Goal: Task Accomplishment & Management: Manage account settings

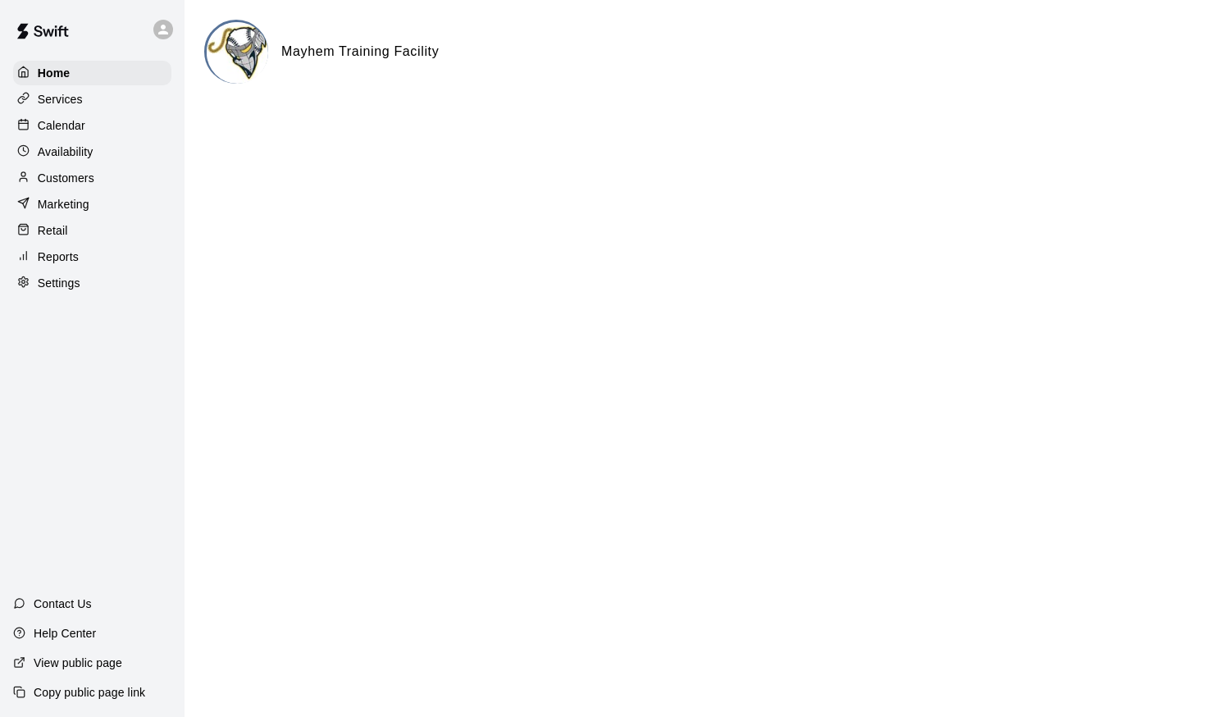
click at [57, 128] on p "Calendar" at bounding box center [62, 125] width 48 height 16
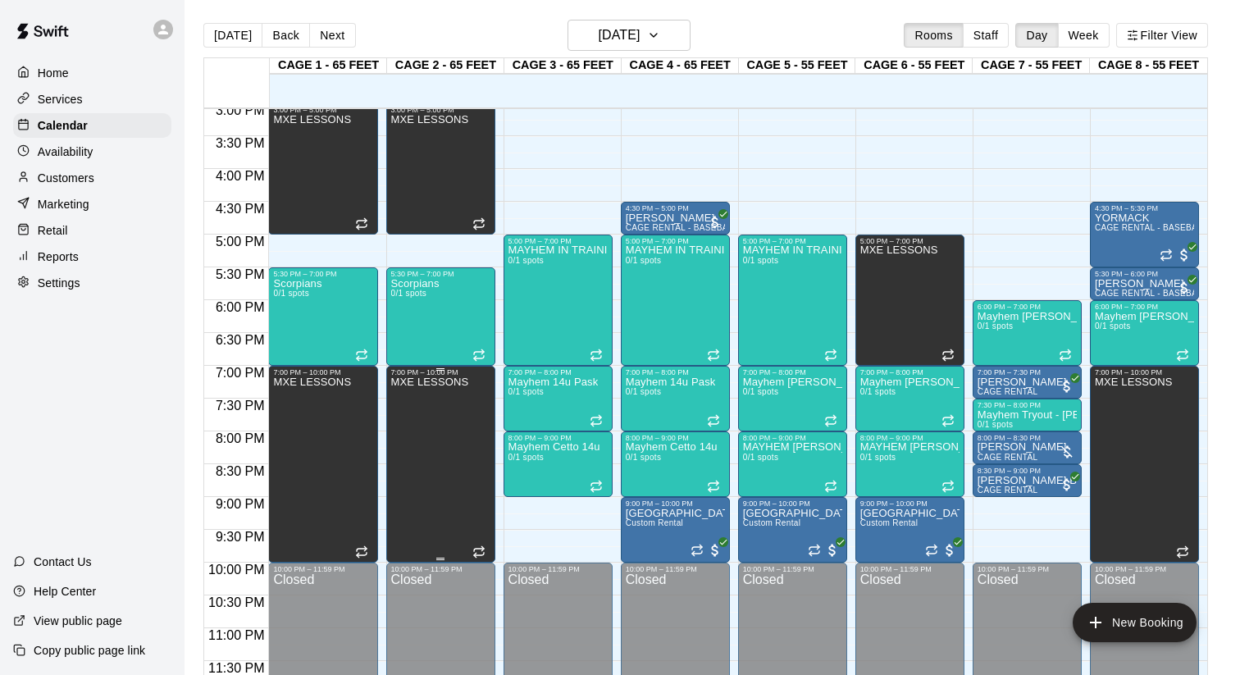
scroll to position [26, 0]
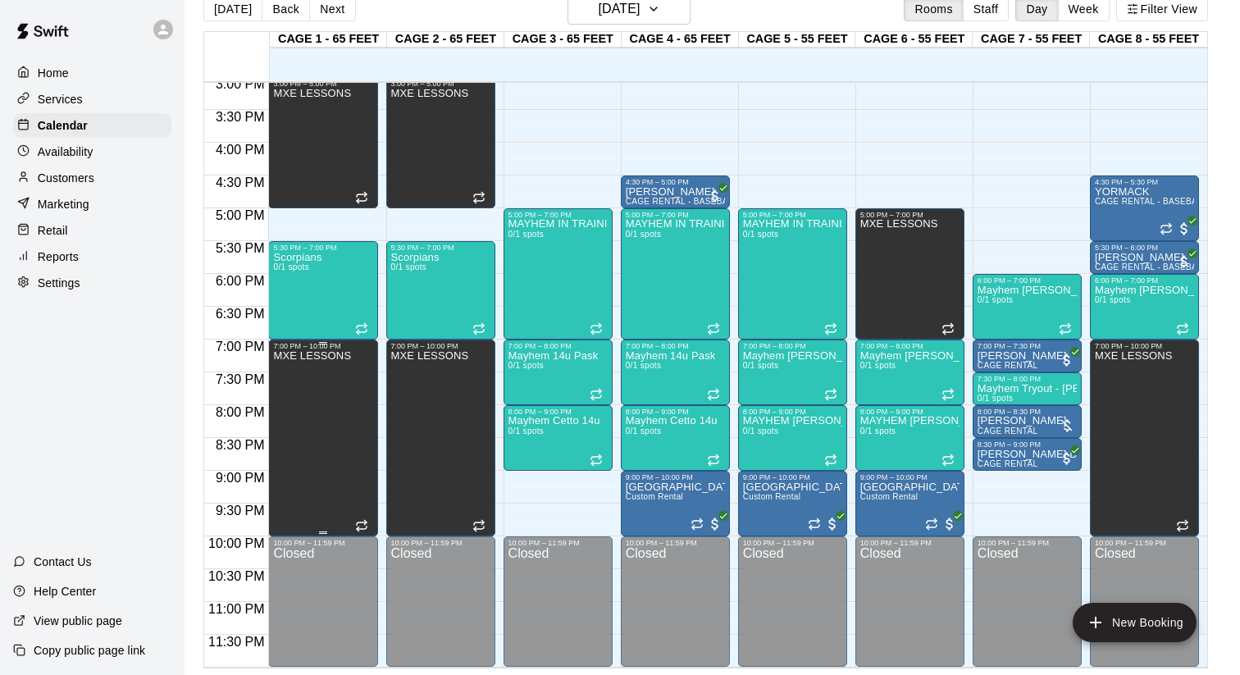
click at [336, 480] on div "MXE LESSONS" at bounding box center [312, 687] width 78 height 675
click at [1160, 466] on div at bounding box center [620, 337] width 1240 height 675
click at [1147, 442] on div "MXE LESSONS" at bounding box center [1134, 687] width 78 height 675
click at [1119, 369] on icon "edit" at bounding box center [1112, 368] width 20 height 20
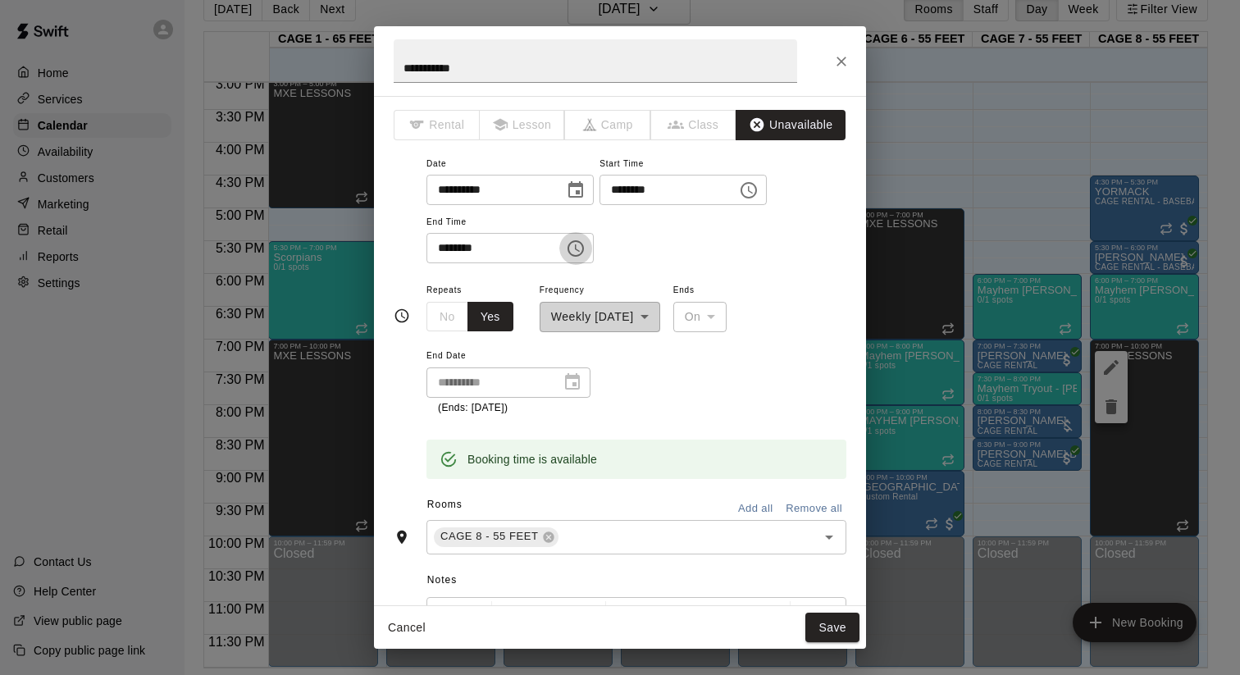
click at [584, 249] on icon "Choose time, selected time is 10:00 PM" at bounding box center [576, 249] width 20 height 20
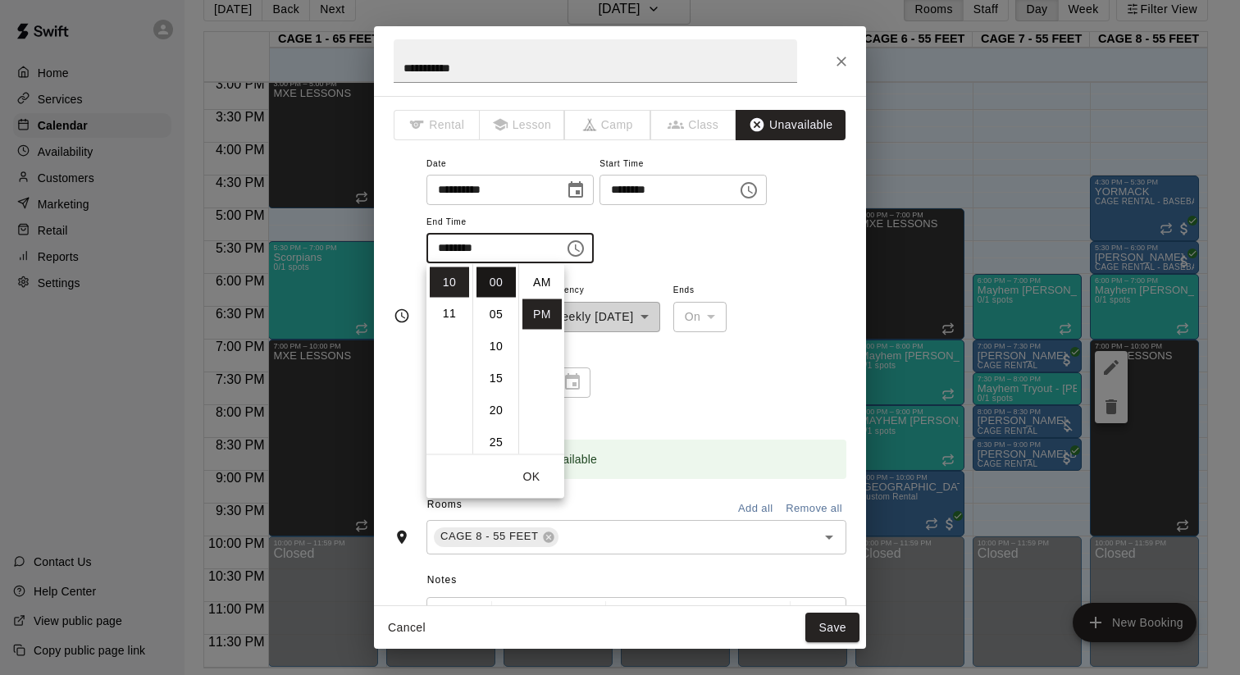
scroll to position [30, 0]
click at [457, 315] on li "08" at bounding box center [449, 311] width 39 height 30
type input "********"
click at [532, 468] on button "OK" at bounding box center [531, 477] width 52 height 30
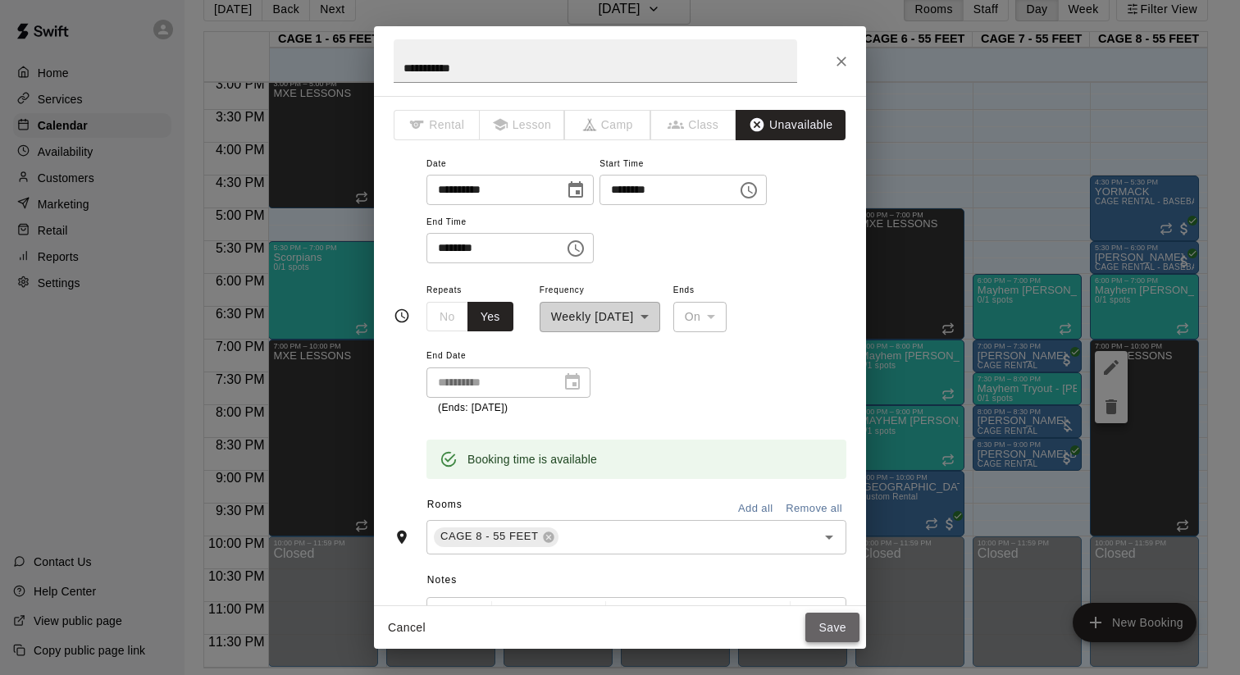
click at [824, 624] on button "Save" at bounding box center [832, 628] width 54 height 30
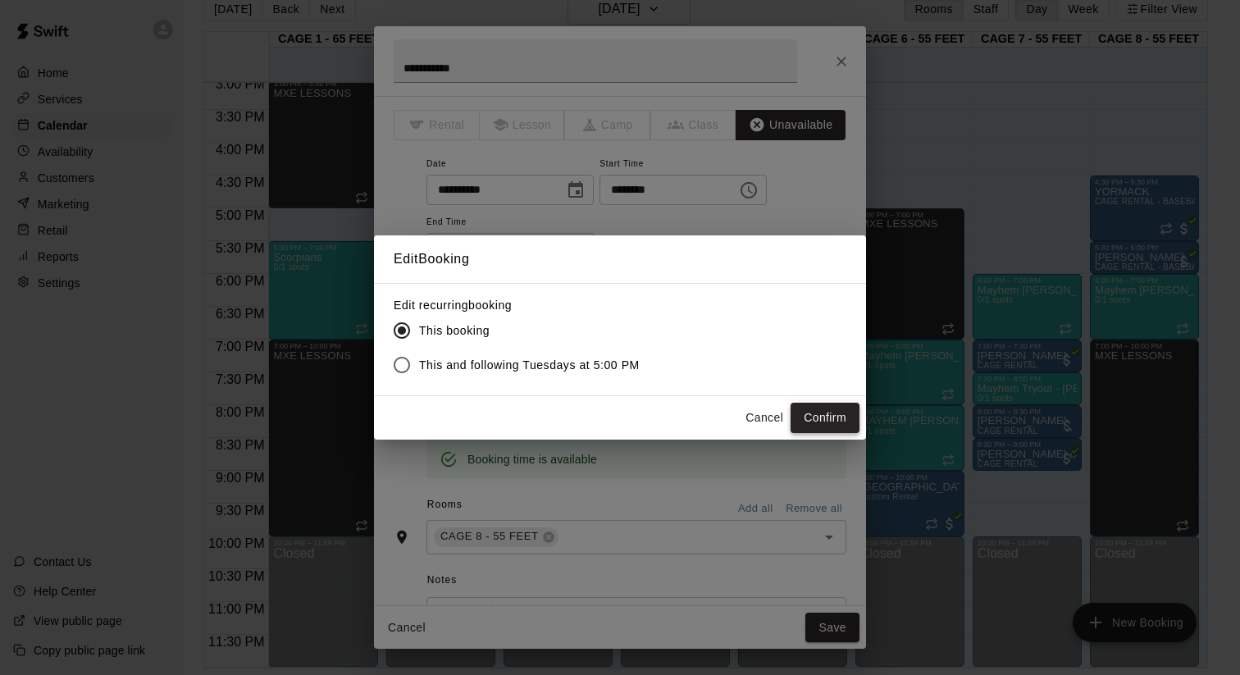
click at [831, 422] on button "Confirm" at bounding box center [825, 418] width 69 height 30
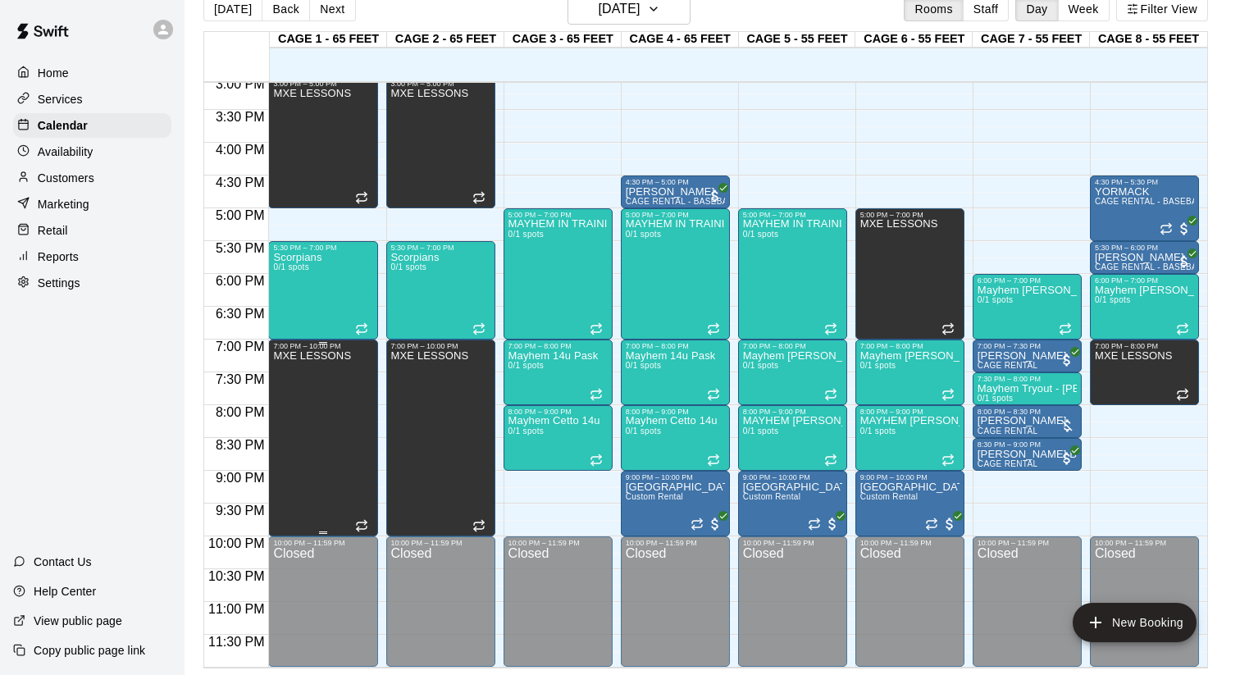
click at [322, 428] on div "MXE LESSONS" at bounding box center [312, 687] width 78 height 675
click at [289, 366] on icon "edit" at bounding box center [290, 367] width 15 height 15
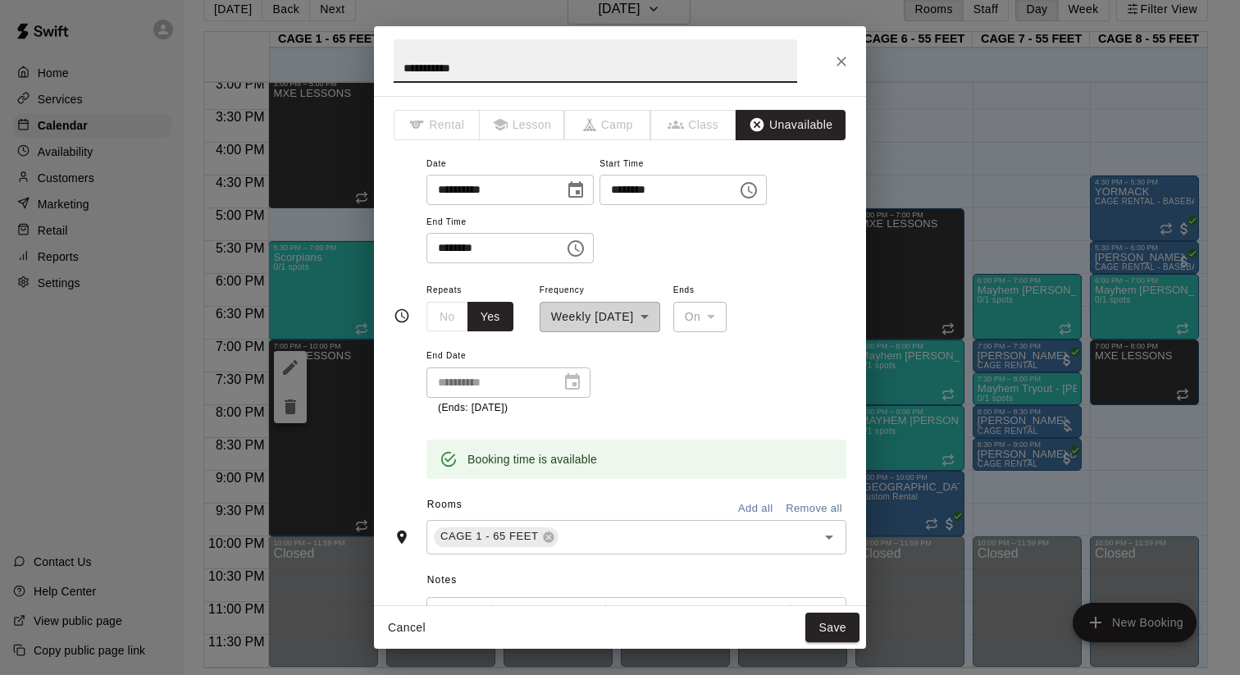
click at [577, 242] on icon "Choose time, selected time is 10:00 PM" at bounding box center [576, 248] width 16 height 16
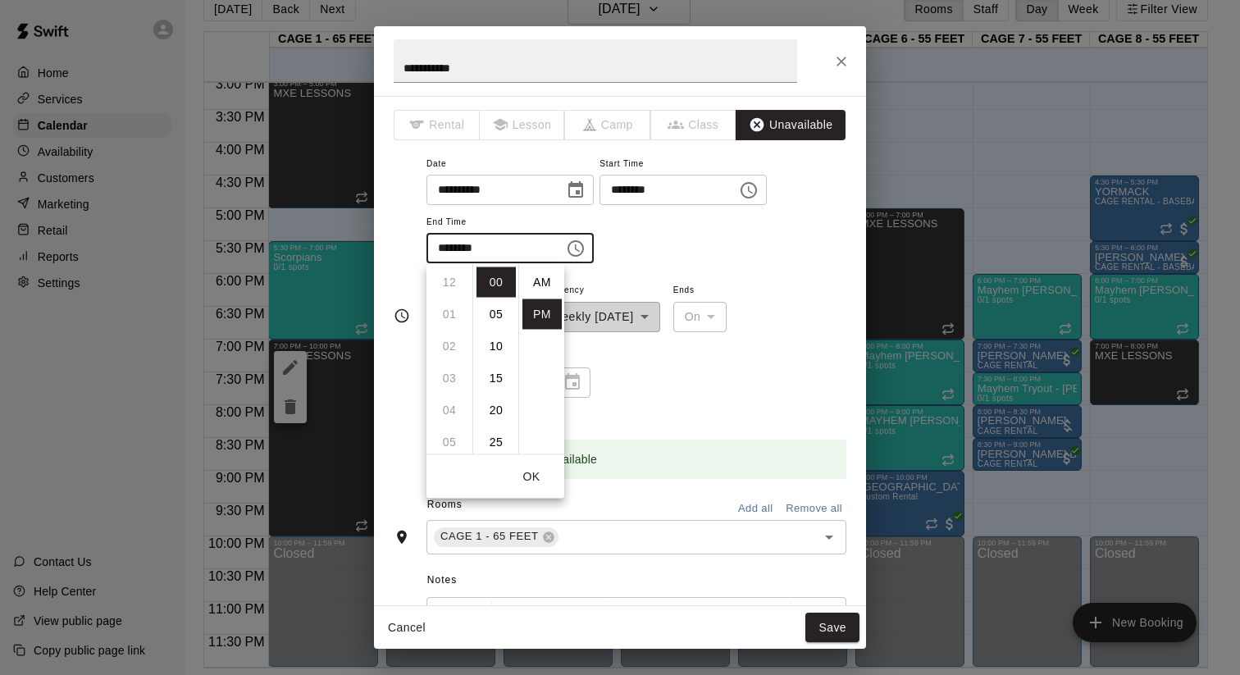
scroll to position [30, 0]
click at [446, 317] on li "08" at bounding box center [449, 318] width 39 height 30
type input "********"
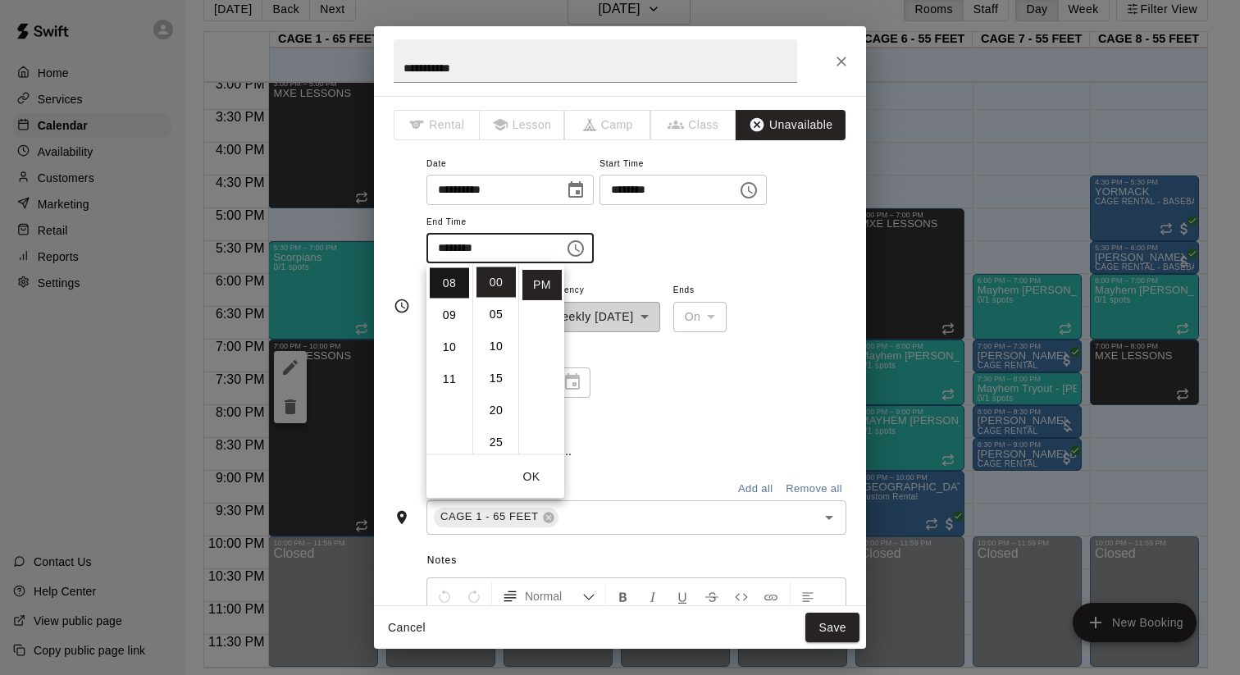
scroll to position [256, 0]
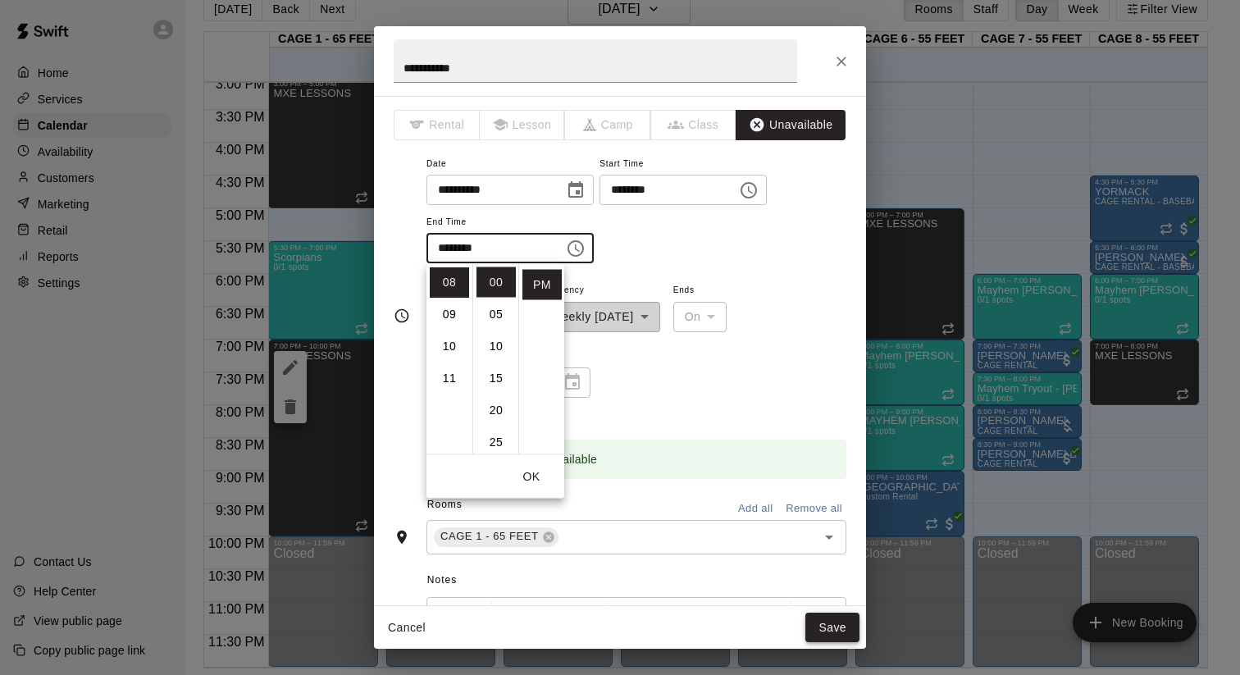
click at [822, 636] on button "Save" at bounding box center [832, 628] width 54 height 30
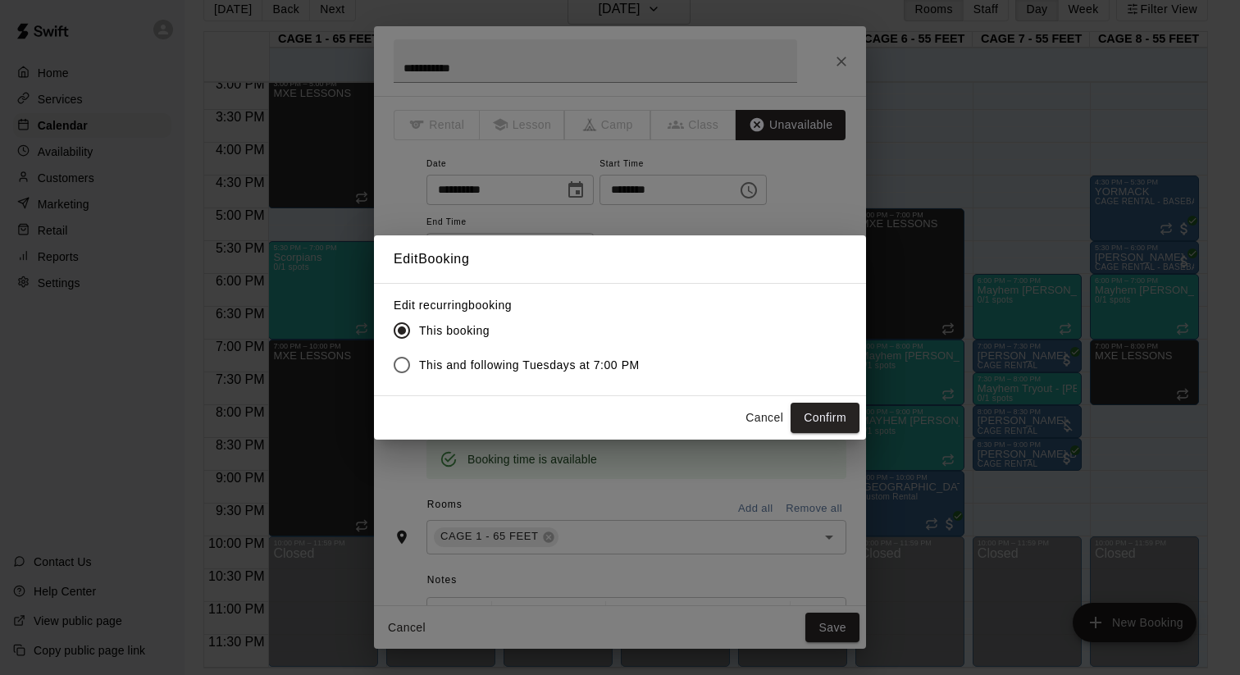
click at [846, 438] on div "Cancel Confirm" at bounding box center [620, 417] width 492 height 43
click at [844, 427] on button "Confirm" at bounding box center [825, 418] width 69 height 30
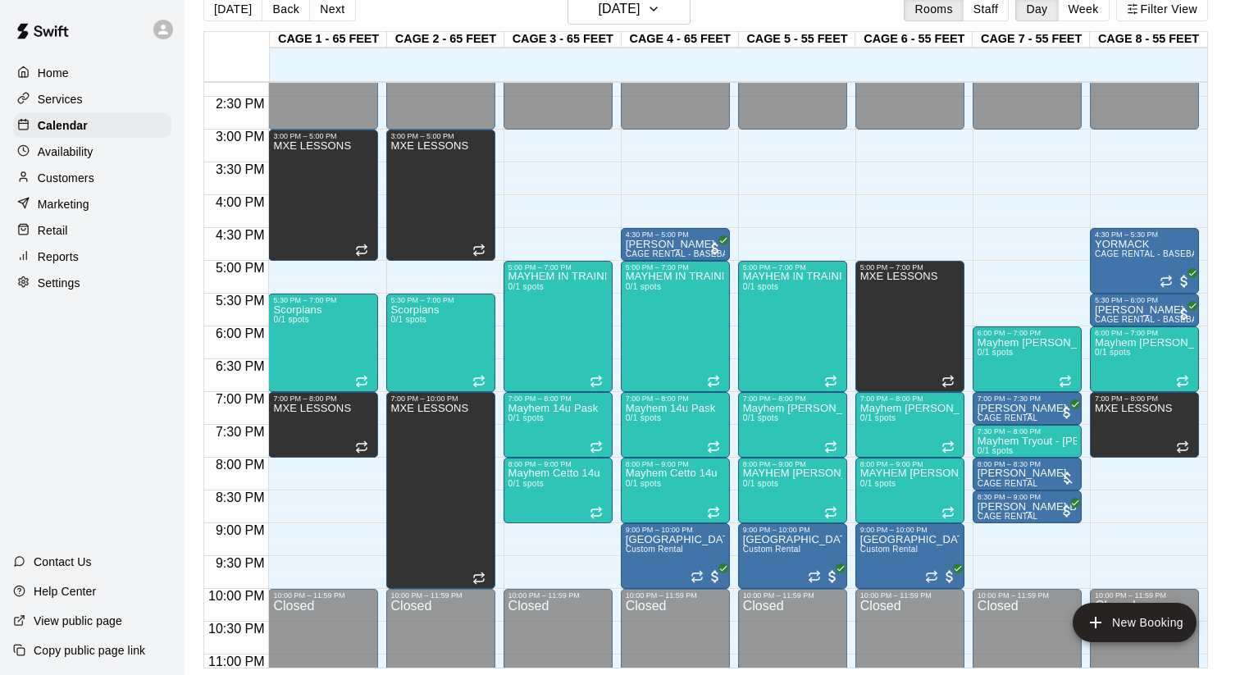
scroll to position [937, 0]
click at [640, 15] on h6 "[DATE]" at bounding box center [619, 9] width 42 height 23
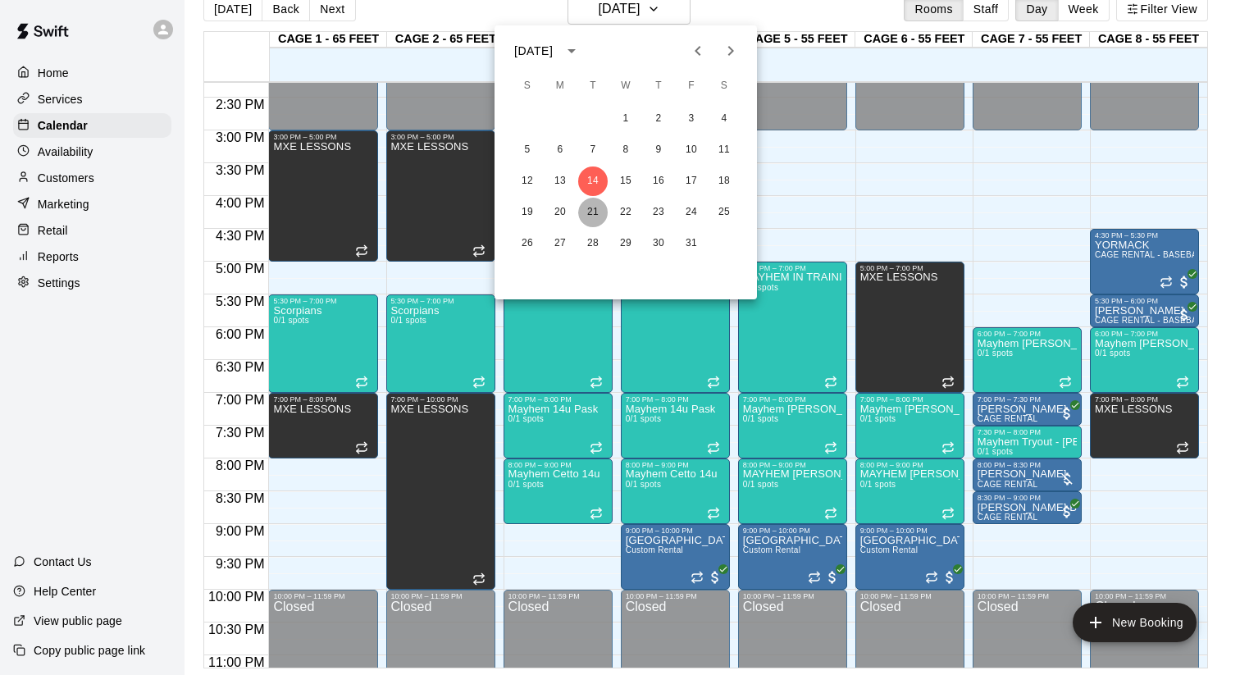
click at [588, 221] on button "21" at bounding box center [593, 213] width 30 height 30
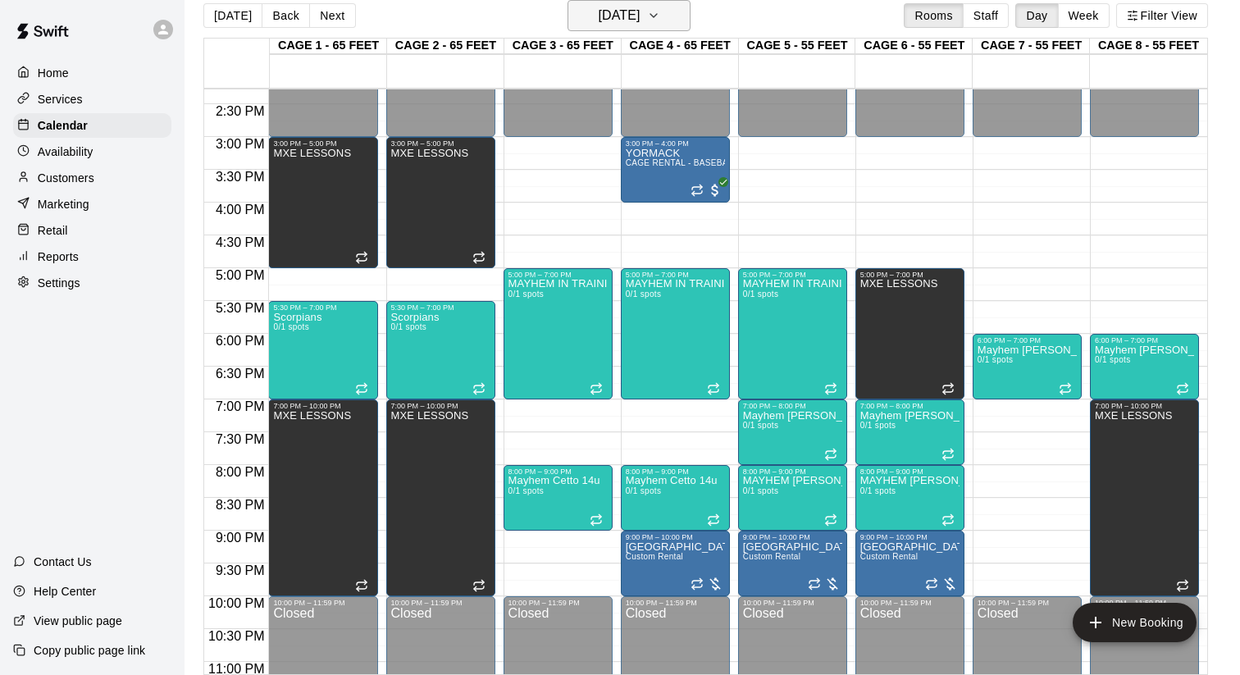
click at [604, 21] on h6 "[DATE]" at bounding box center [619, 15] width 42 height 23
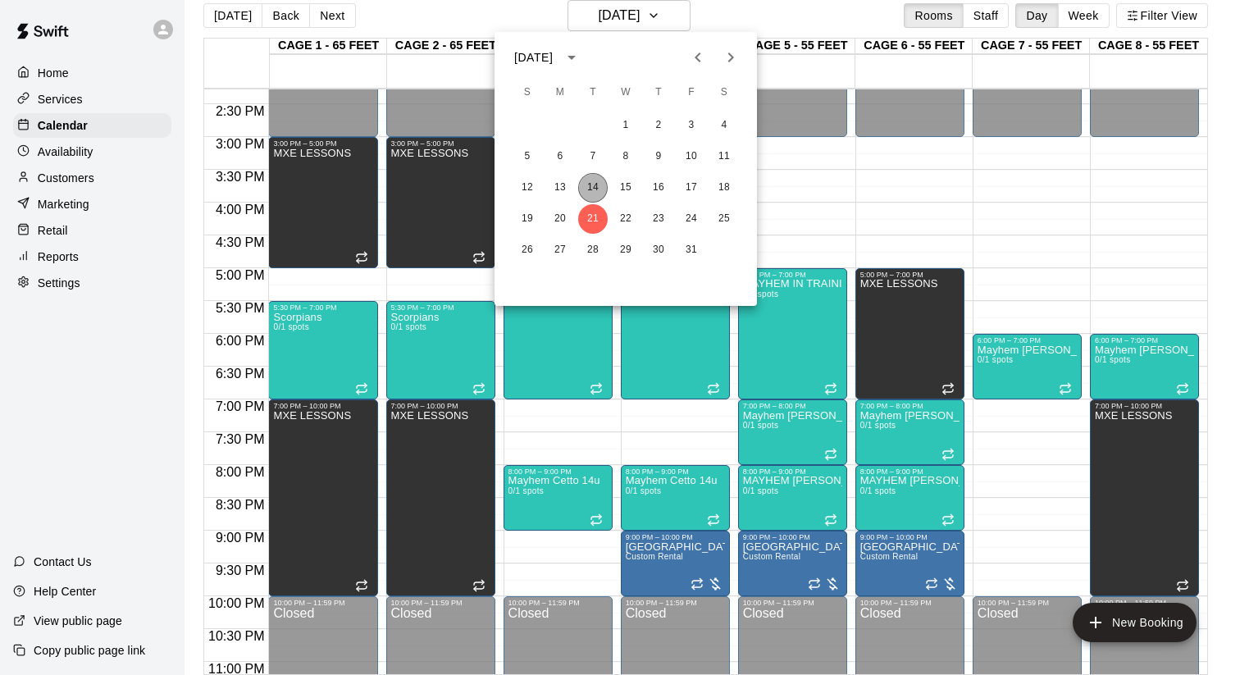
click at [586, 187] on button "14" at bounding box center [593, 188] width 30 height 30
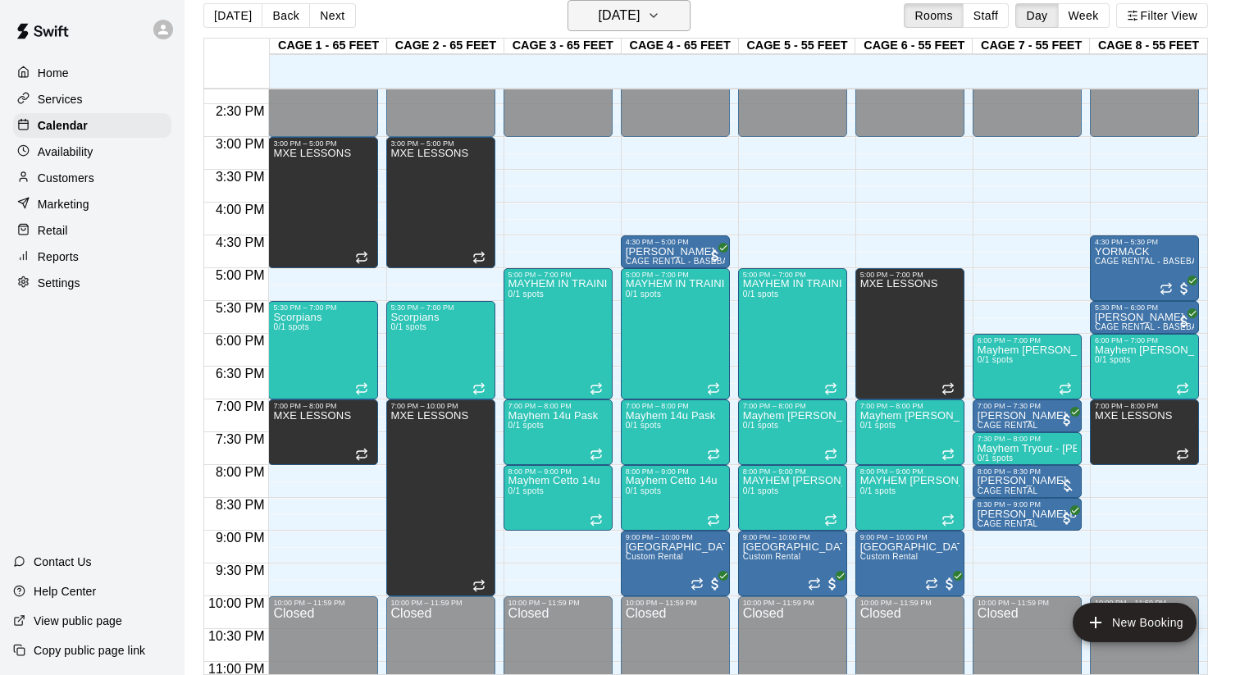
click at [660, 11] on icon "button" at bounding box center [653, 16] width 13 height 20
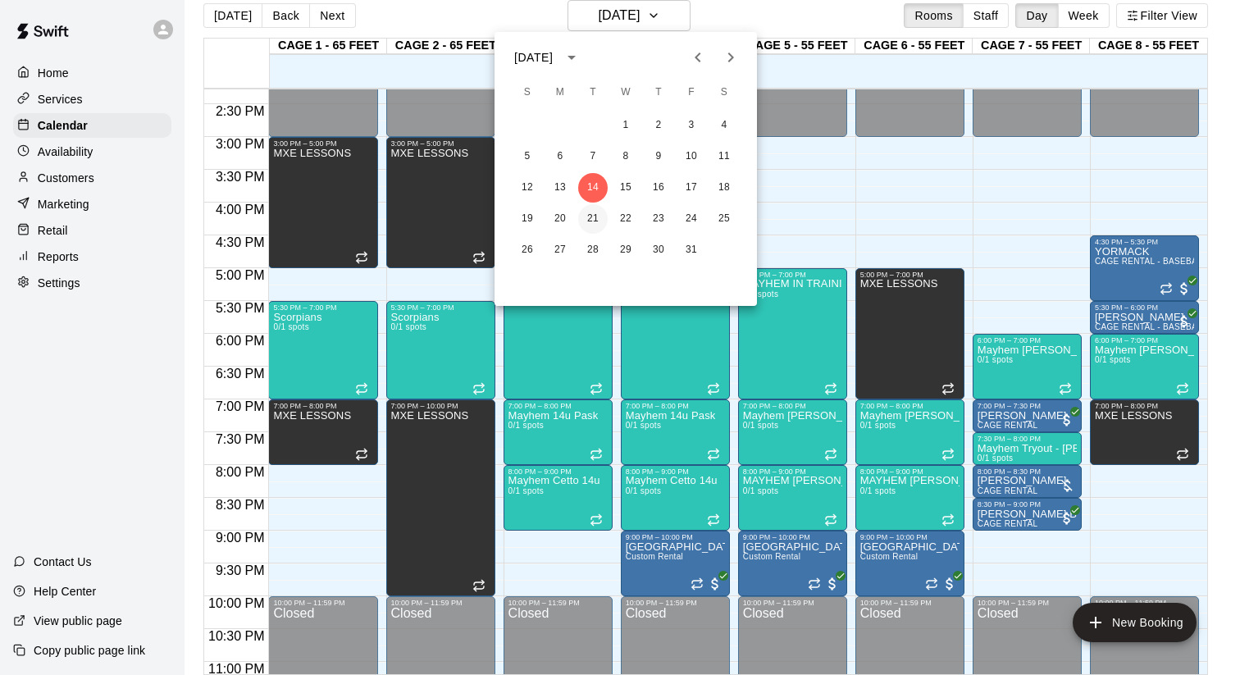
click at [591, 226] on button "21" at bounding box center [593, 219] width 30 height 30
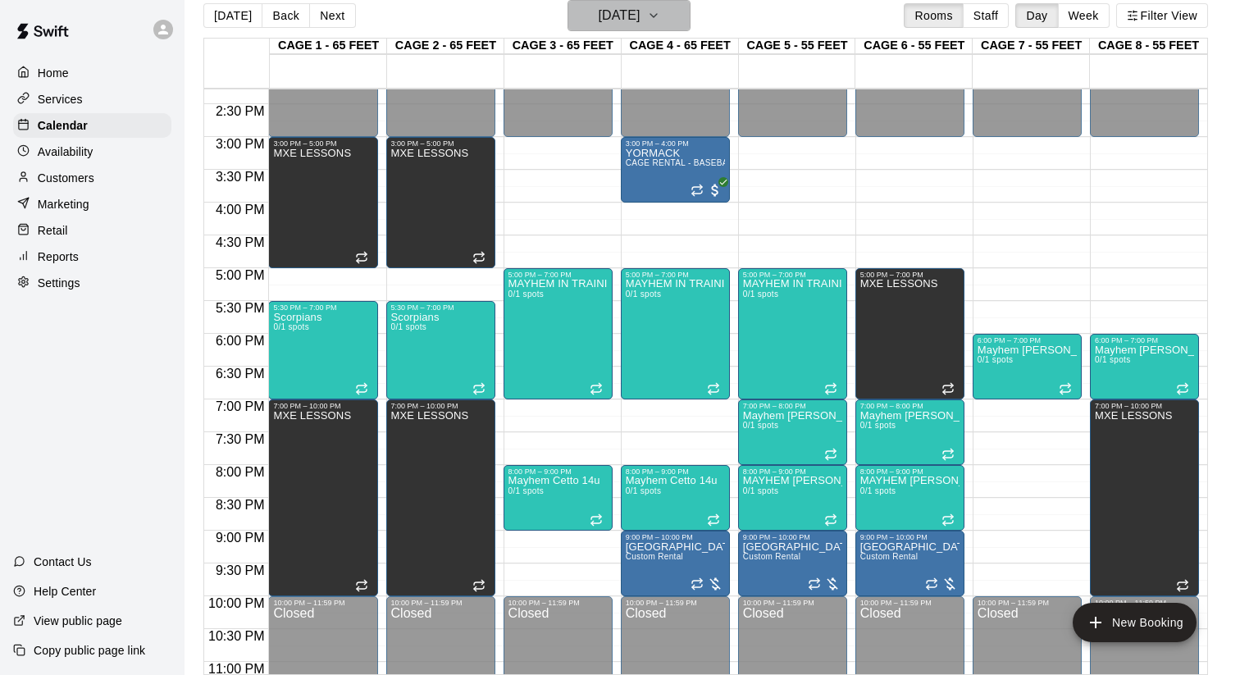
click at [660, 13] on icon "button" at bounding box center [653, 16] width 13 height 20
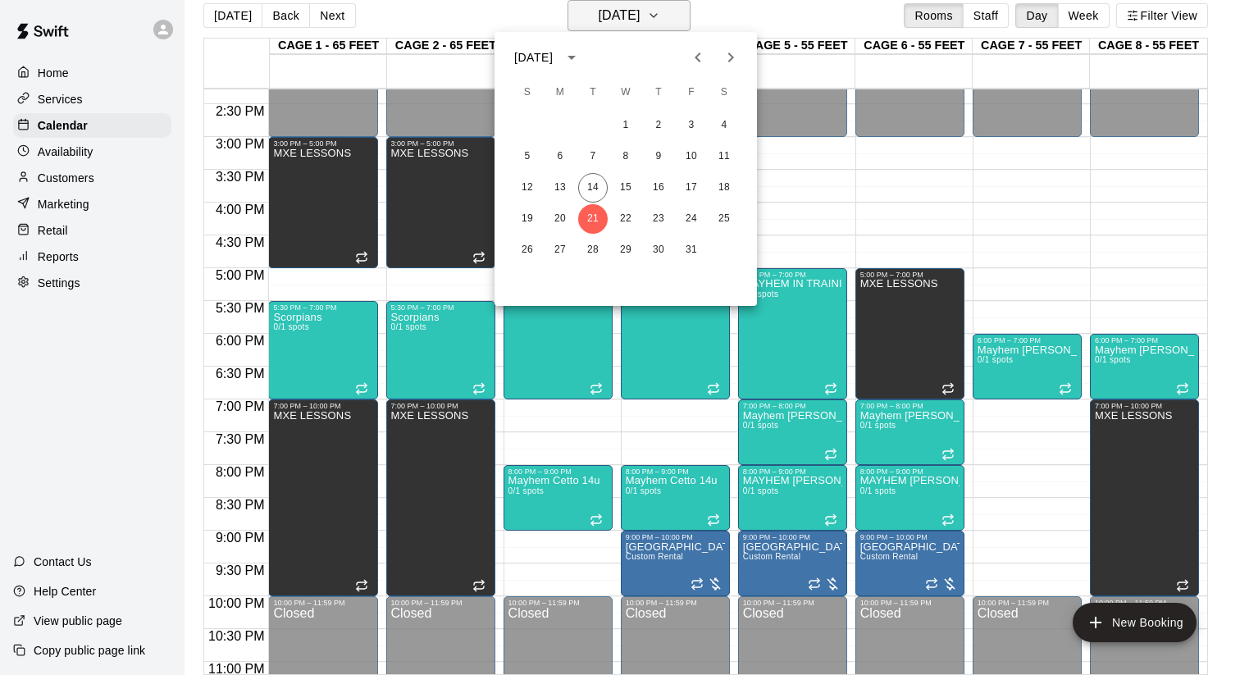
click at [669, 13] on div at bounding box center [620, 337] width 1240 height 675
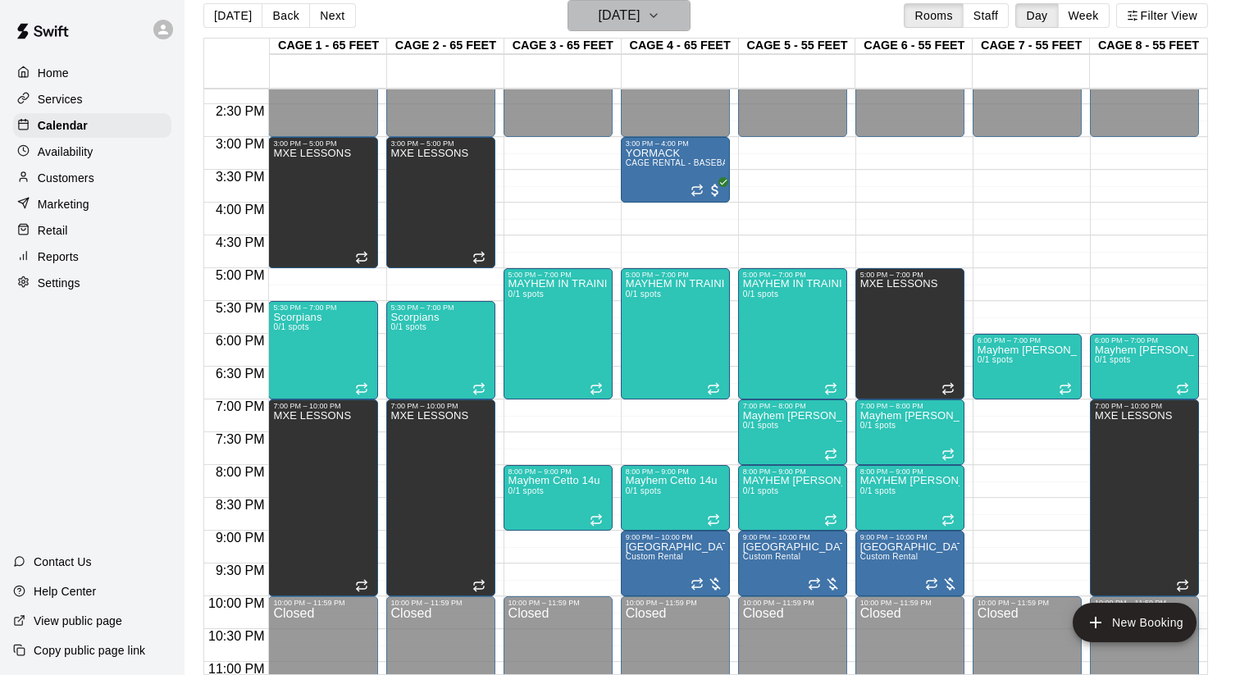
click at [683, 11] on button "[DATE]" at bounding box center [629, 15] width 123 height 31
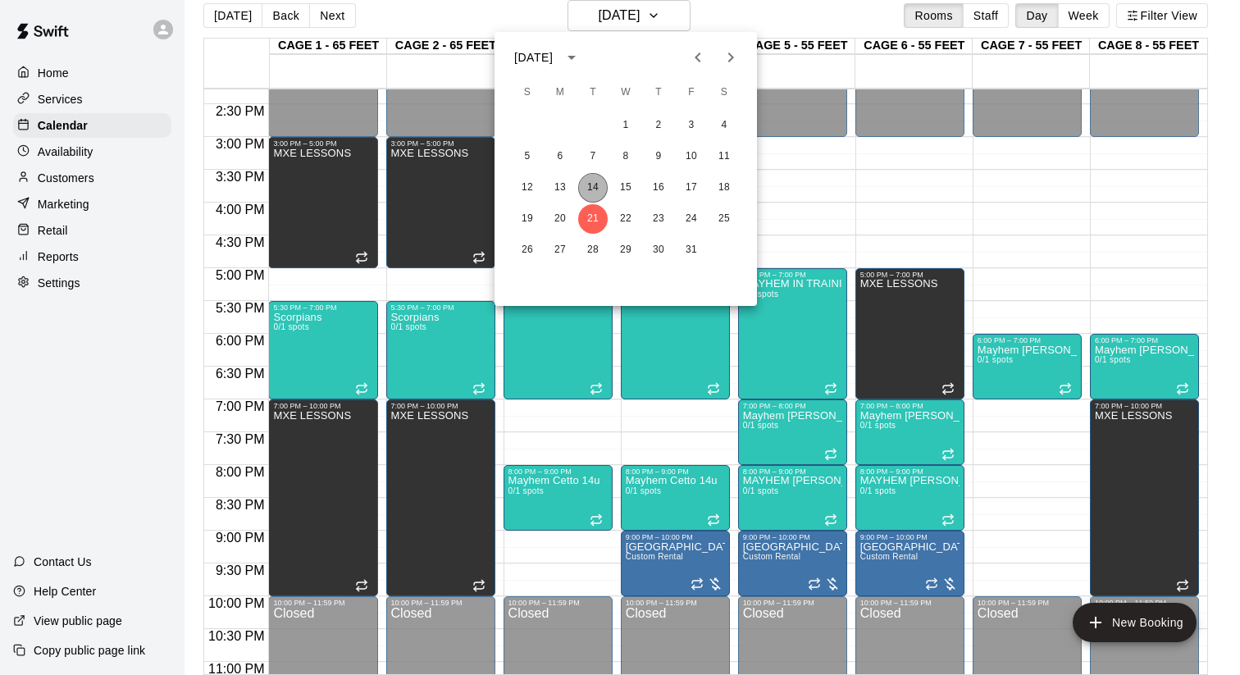
click at [593, 182] on button "14" at bounding box center [593, 188] width 30 height 30
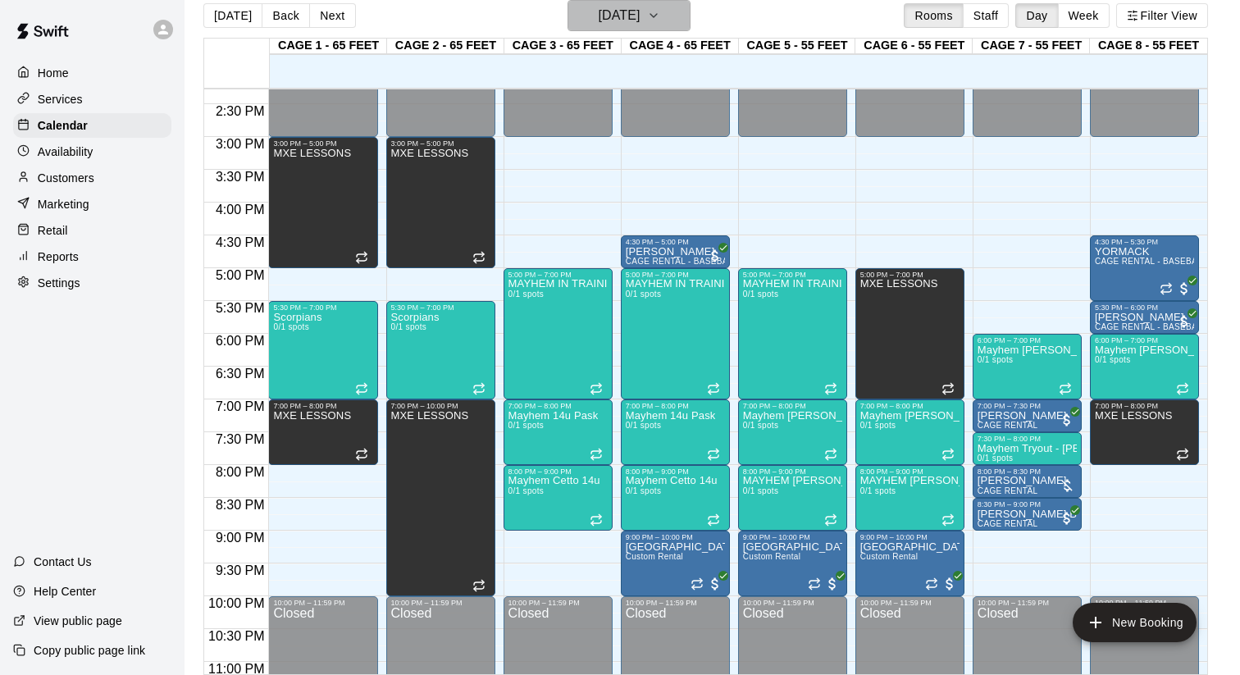
click at [660, 6] on icon "button" at bounding box center [653, 16] width 13 height 20
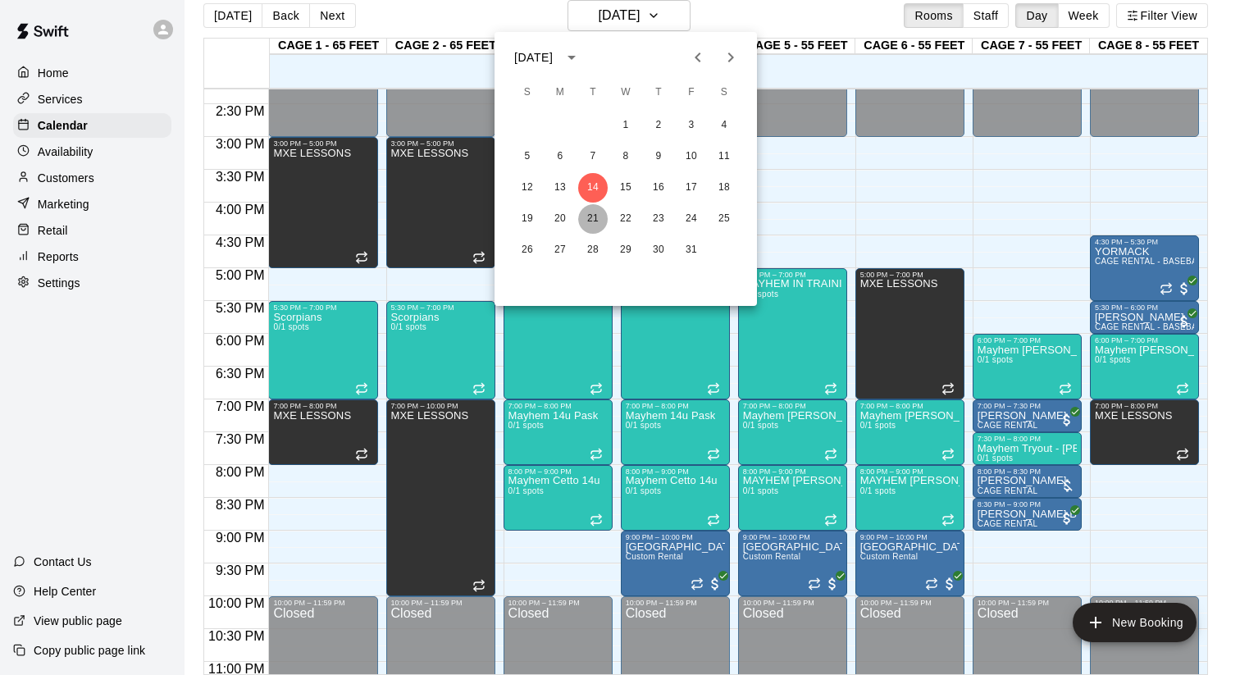
click at [593, 204] on button "21" at bounding box center [593, 219] width 30 height 30
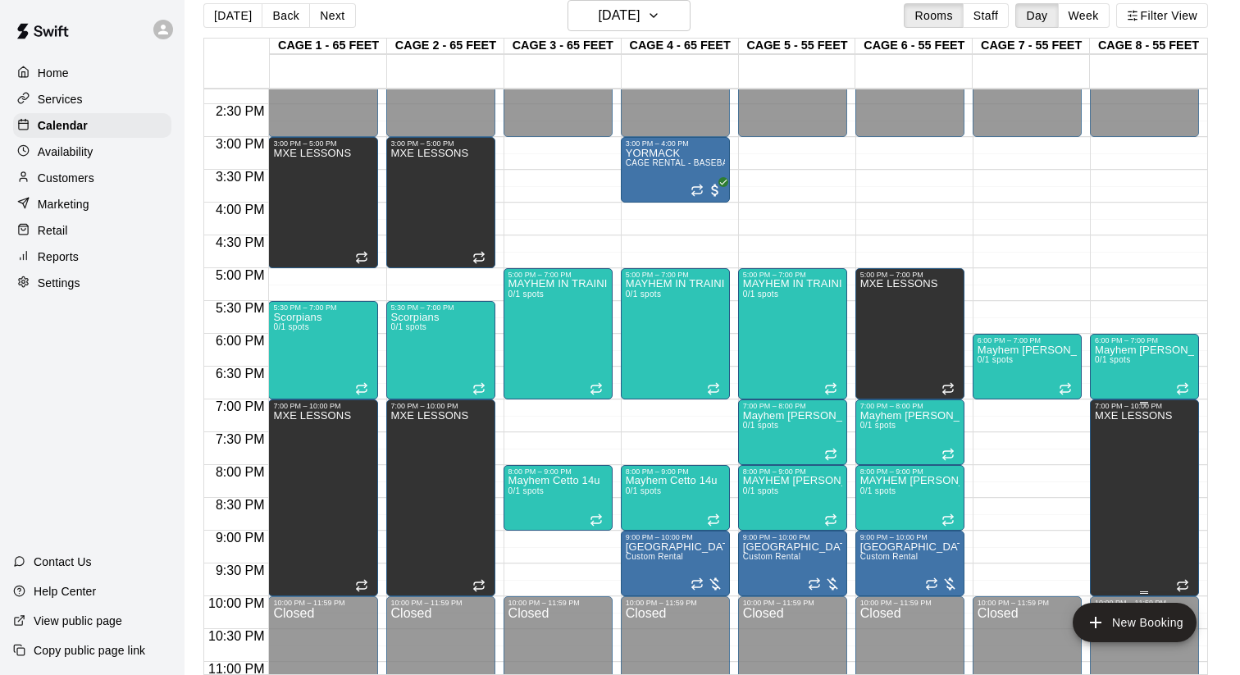
click at [1130, 326] on div at bounding box center [620, 337] width 1240 height 675
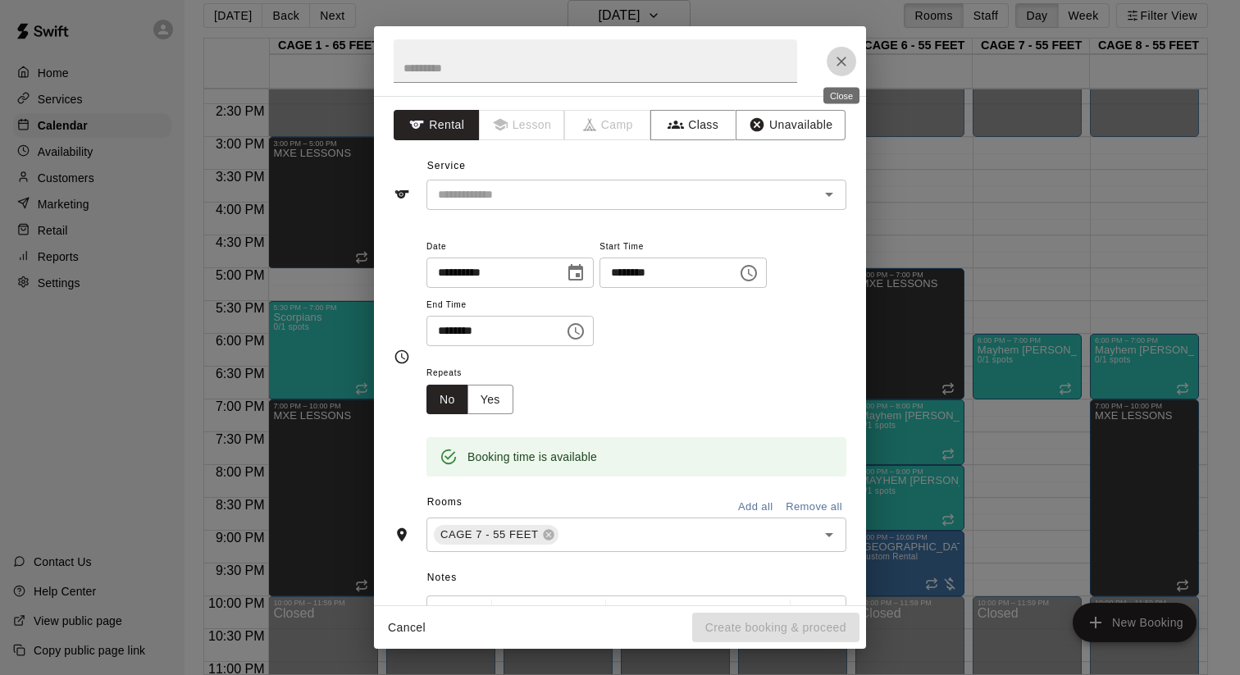
click at [842, 54] on icon "Close" at bounding box center [841, 61] width 16 height 16
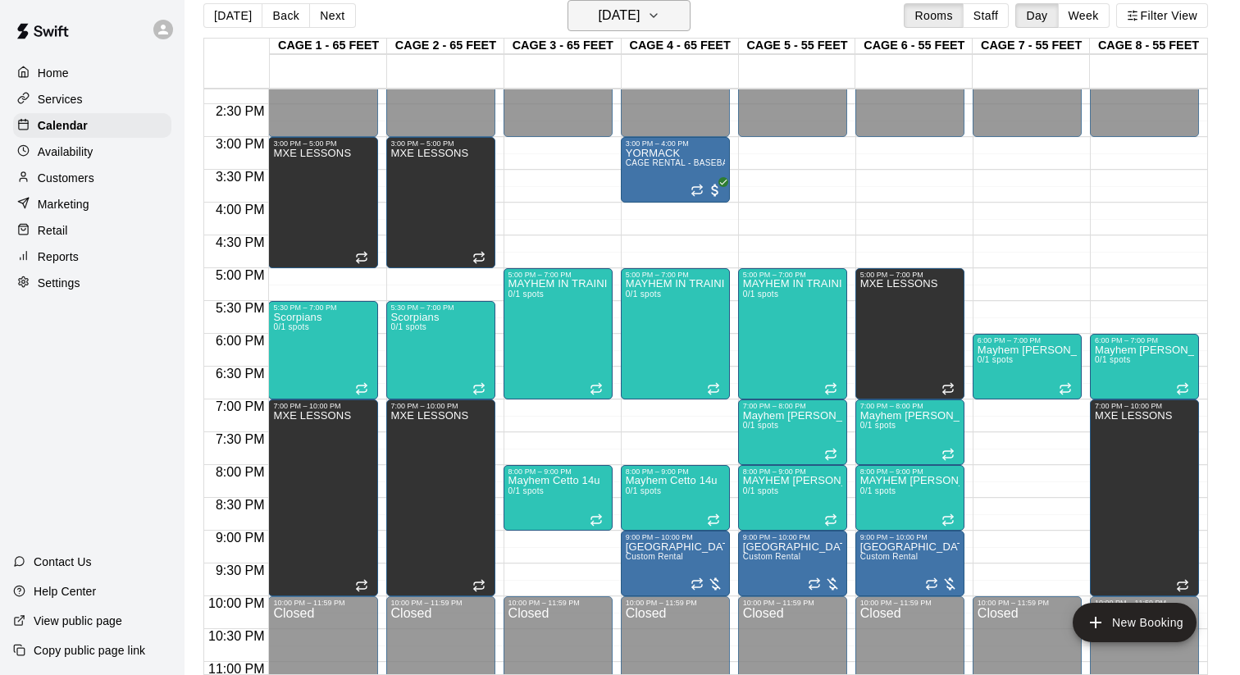
click at [640, 7] on h6 "[DATE]" at bounding box center [619, 15] width 42 height 23
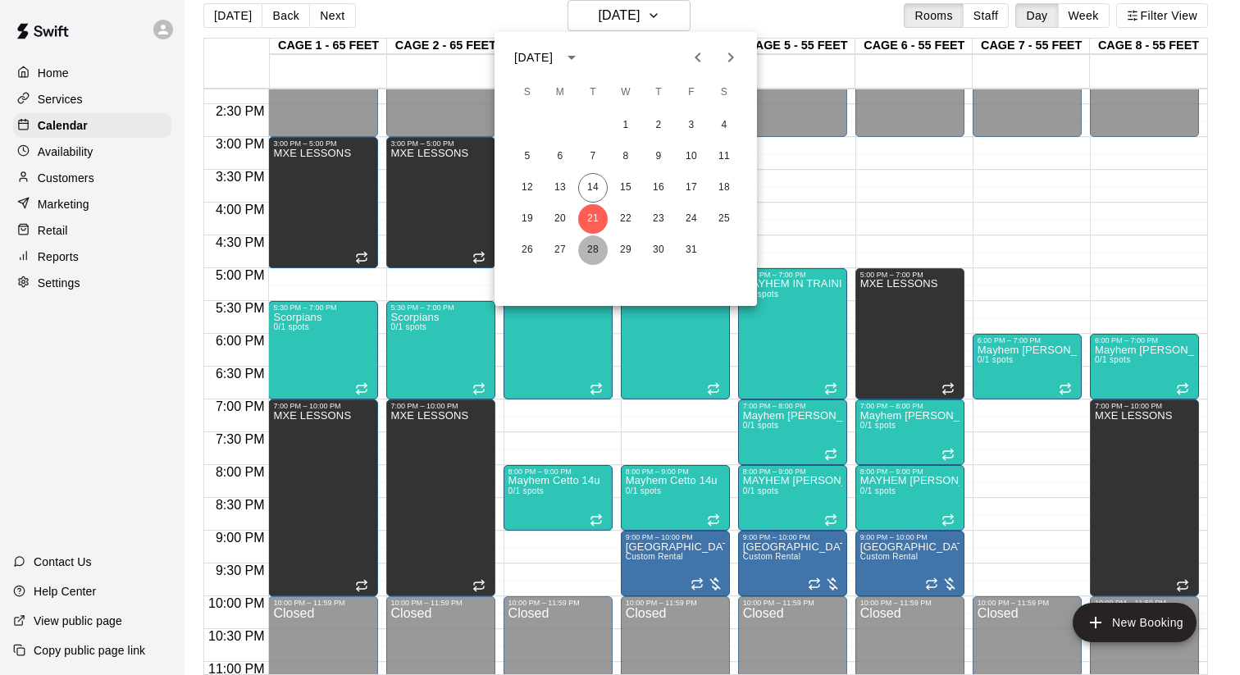
click at [591, 243] on button "28" at bounding box center [593, 250] width 30 height 30
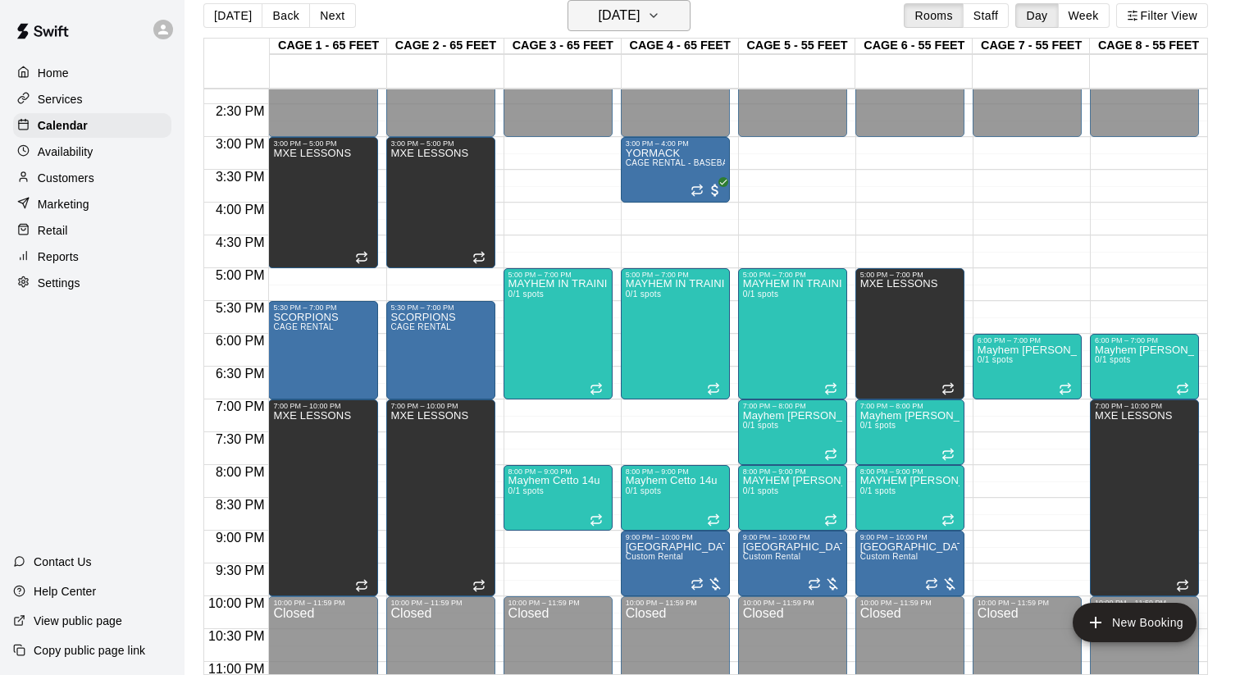
click at [643, 1] on button "[DATE]" at bounding box center [629, 15] width 123 height 31
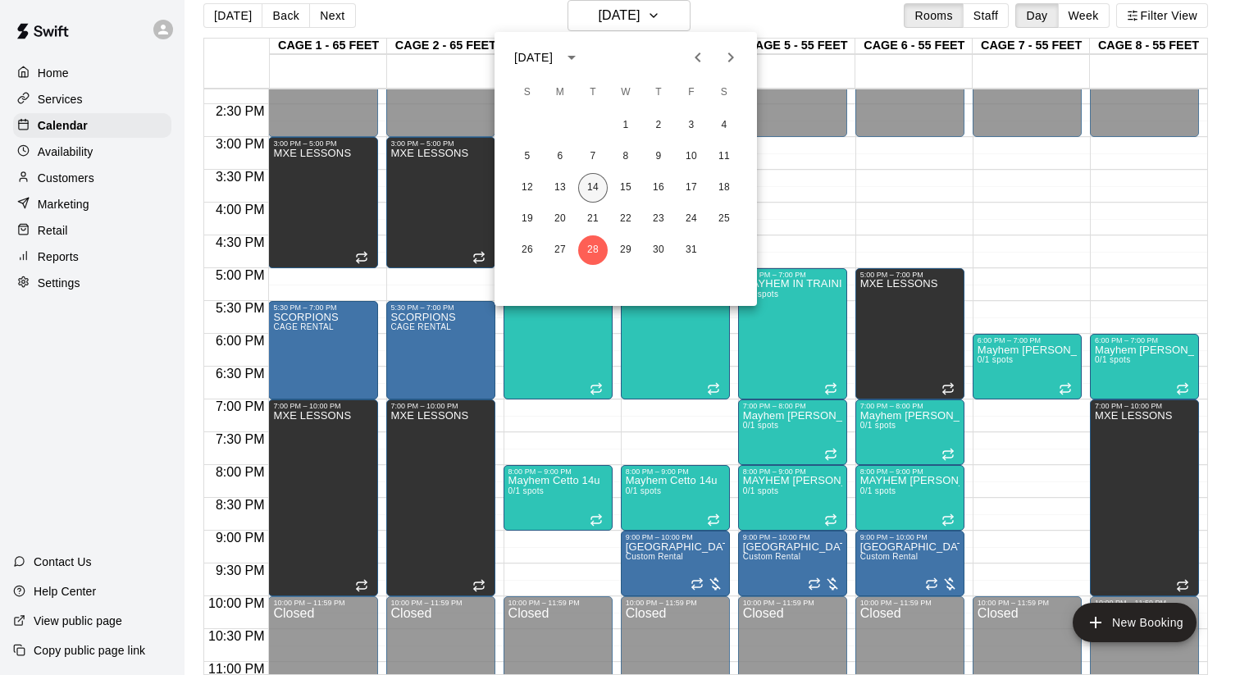
click at [593, 189] on button "14" at bounding box center [593, 188] width 30 height 30
